Goal: Transaction & Acquisition: Purchase product/service

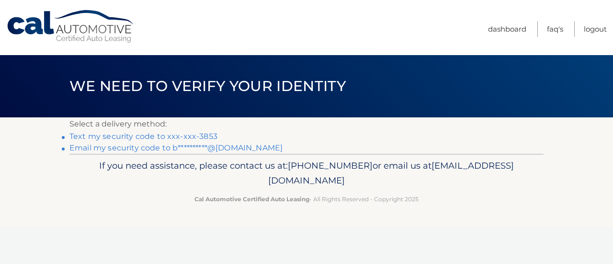
click at [178, 135] on link "Text my security code to xxx-xxx-3853" at bounding box center [143, 136] width 148 height 9
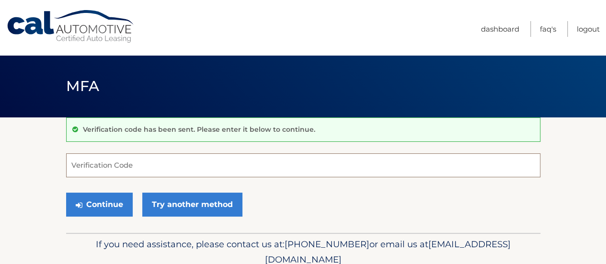
click at [172, 170] on input "Verification Code" at bounding box center [303, 165] width 474 height 24
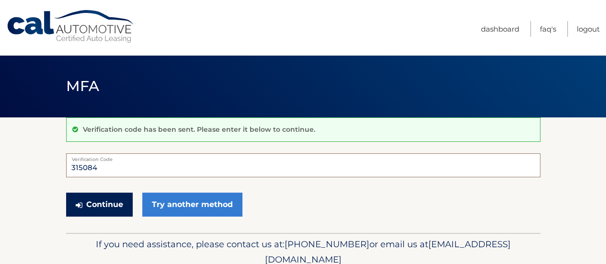
type input "315084"
click at [98, 193] on button "Continue" at bounding box center [99, 205] width 67 height 24
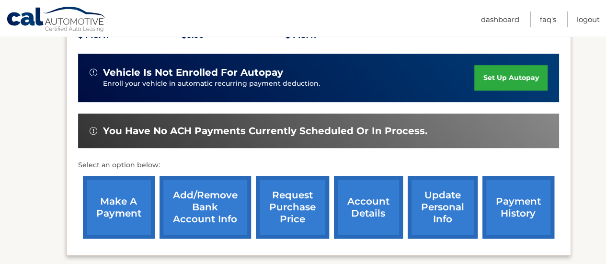
scroll to position [240, 0]
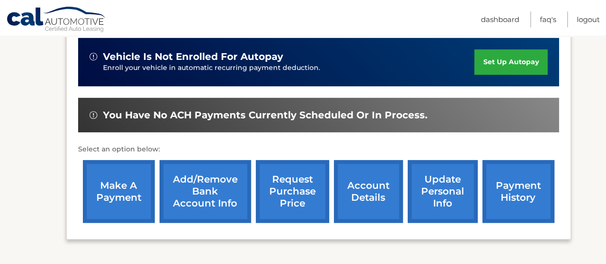
click at [108, 195] on link "make a payment" at bounding box center [119, 191] width 72 height 63
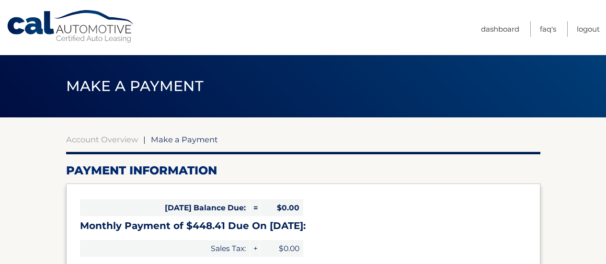
select select "MDlhNjk2NjEtYWI0MS00MjJhLTkzNWItYWYyZjQwZDA1MzE0"
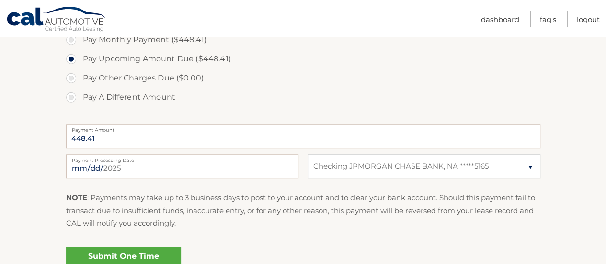
scroll to position [335, 0]
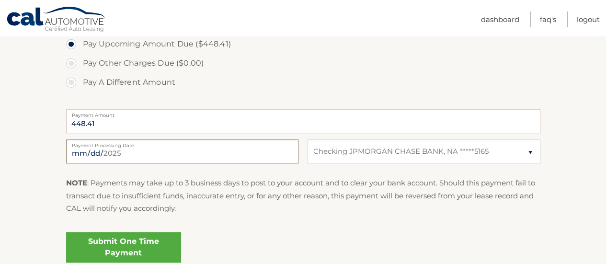
click at [130, 153] on input "[DATE]" at bounding box center [182, 151] width 232 height 24
type input "[DATE]"
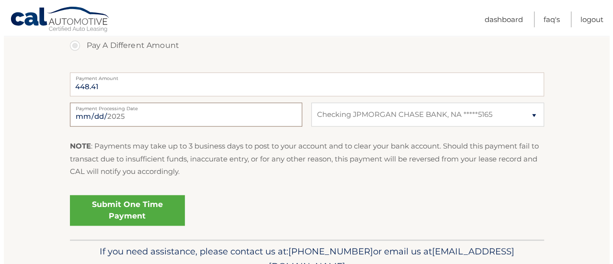
scroll to position [420, 0]
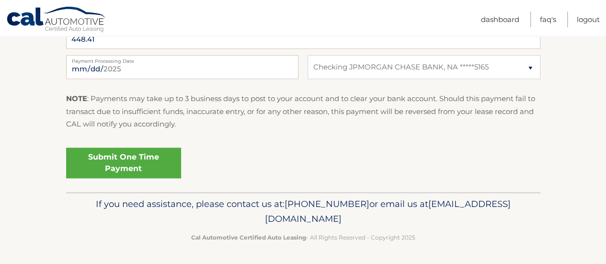
click at [135, 157] on link "Submit One Time Payment" at bounding box center [123, 163] width 115 height 31
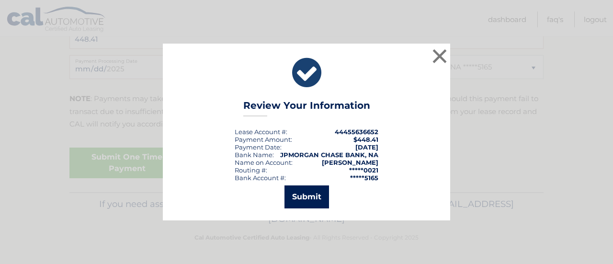
click at [304, 195] on button "Submit" at bounding box center [307, 196] width 45 height 23
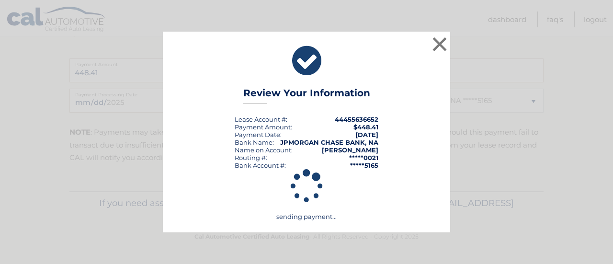
scroll to position [385, 0]
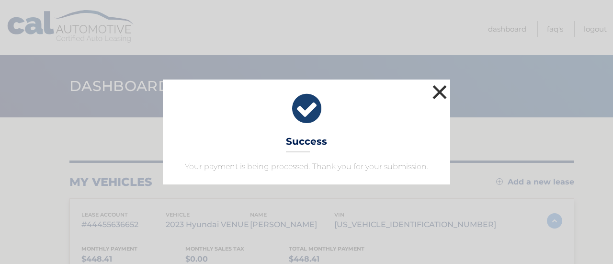
click at [444, 91] on button "×" at bounding box center [439, 91] width 19 height 19
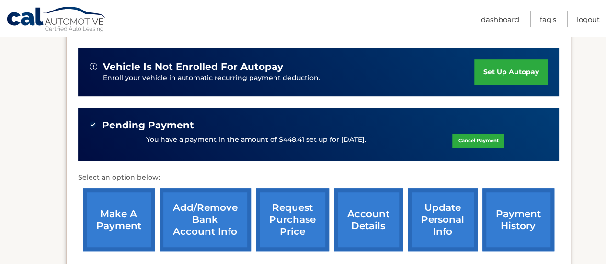
scroll to position [240, 0]
